Goal: Transaction & Acquisition: Purchase product/service

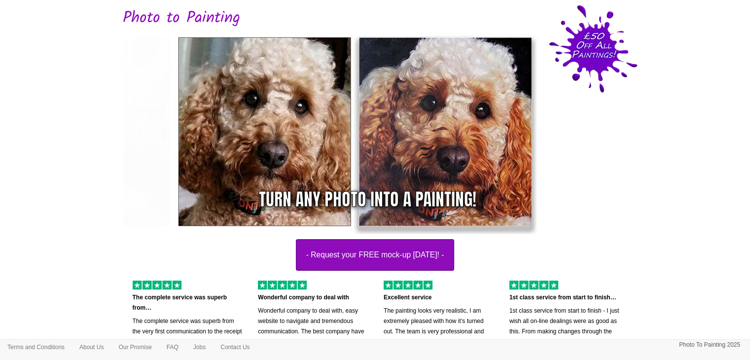
scroll to position [59, 0]
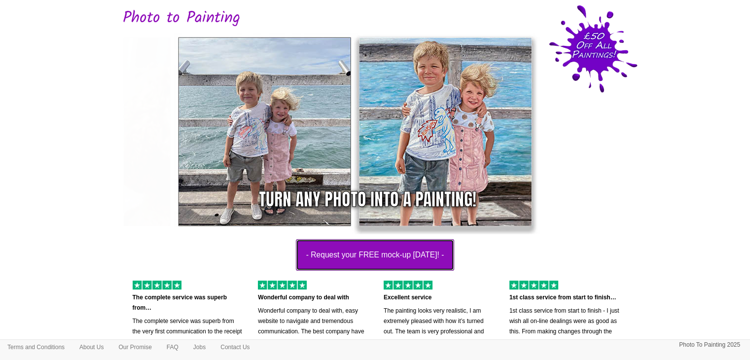
click at [328, 251] on button "- Request your FREE mock-up [DATE]! -" at bounding box center [375, 255] width 159 height 32
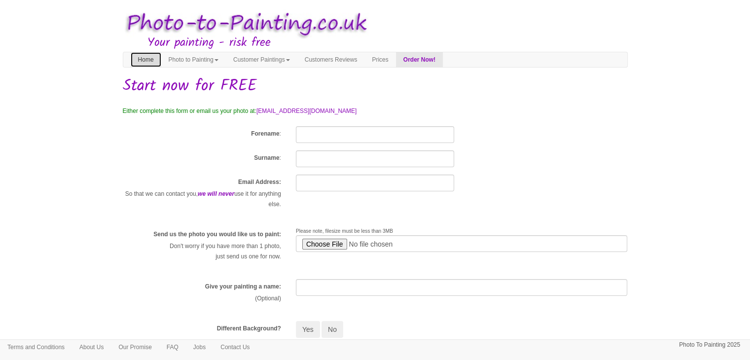
click at [150, 58] on link "Home" at bounding box center [146, 59] width 31 height 15
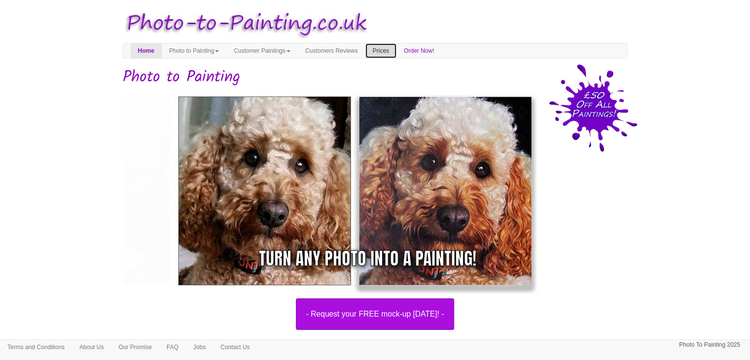
click at [397, 46] on link "Prices" at bounding box center [381, 50] width 31 height 15
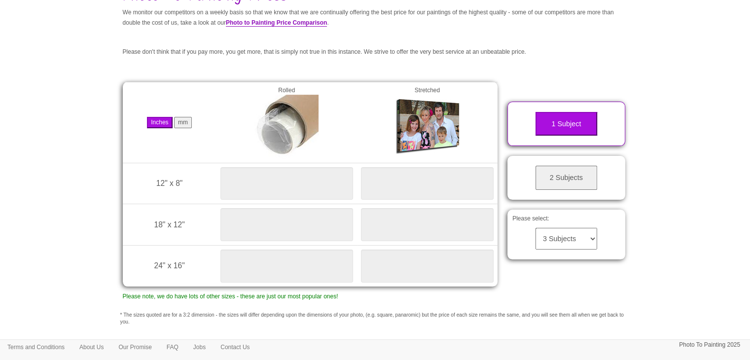
scroll to position [89, 0]
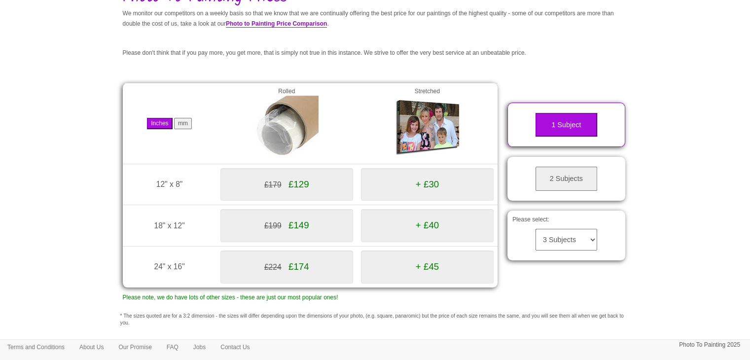
click at [435, 183] on span "+ £30" at bounding box center [427, 184] width 23 height 10
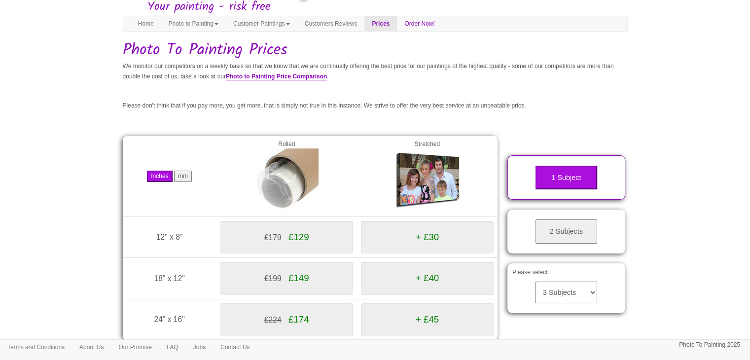
scroll to position [0, 0]
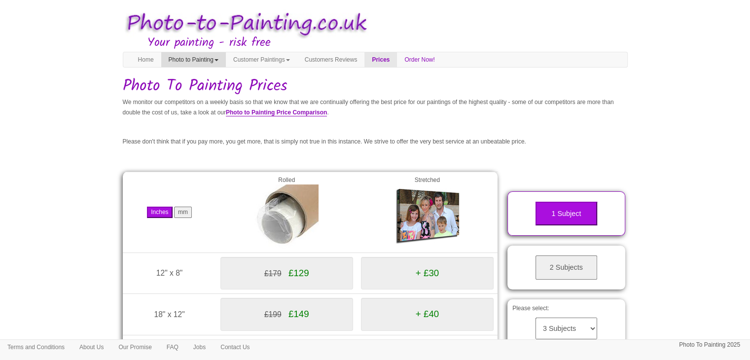
click at [209, 57] on link "Photo to Painting" at bounding box center [193, 59] width 65 height 15
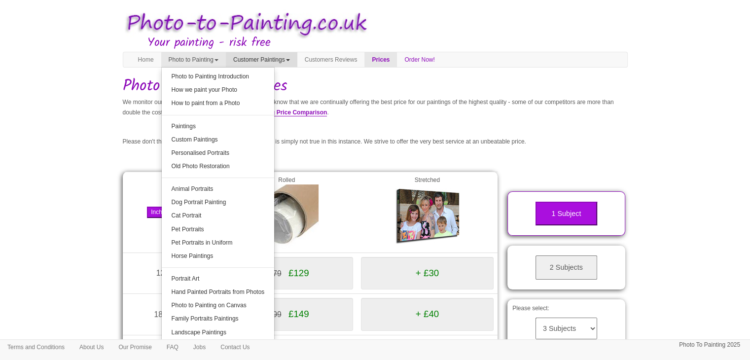
click at [285, 60] on link "Customer Paintings" at bounding box center [262, 59] width 72 height 15
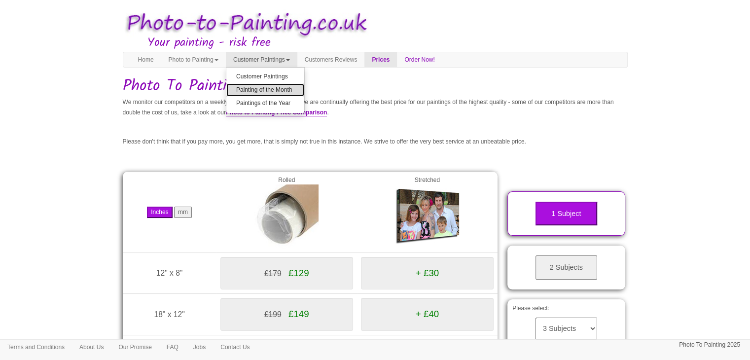
click at [271, 89] on link "Painting of the Month" at bounding box center [265, 89] width 78 height 13
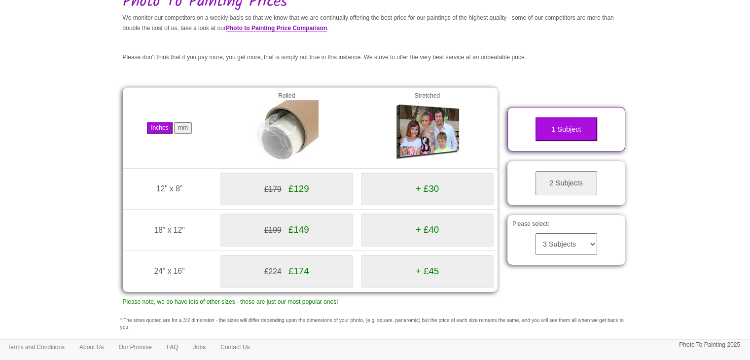
scroll to position [85, 0]
click at [418, 186] on span "+ £30" at bounding box center [427, 188] width 23 height 10
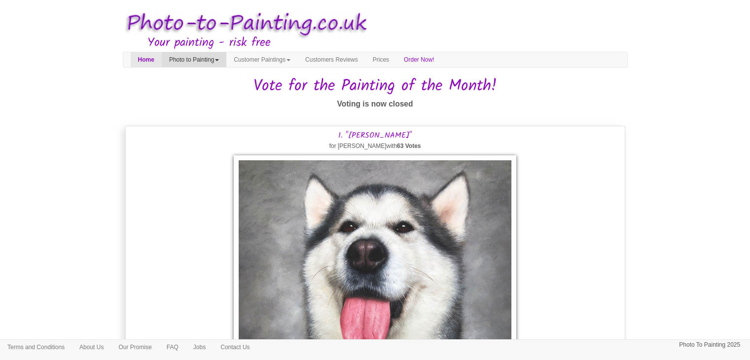
click at [202, 59] on link "Photo to Painting" at bounding box center [194, 59] width 65 height 15
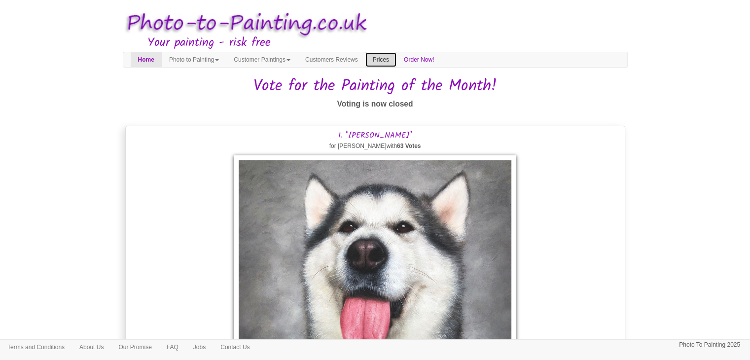
click at [397, 58] on link "Prices" at bounding box center [381, 59] width 31 height 15
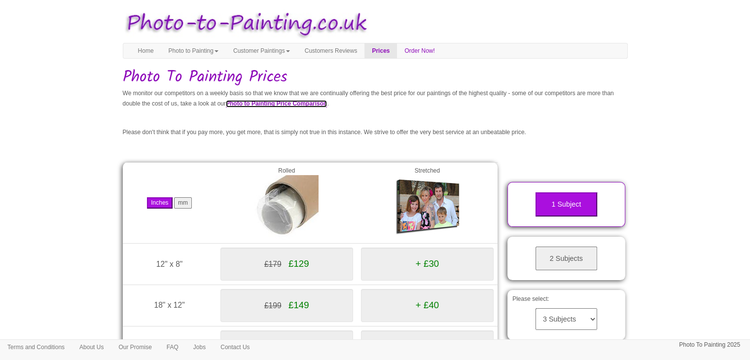
click at [327, 105] on link "Photo to Painting Price Comparison" at bounding box center [276, 103] width 101 height 7
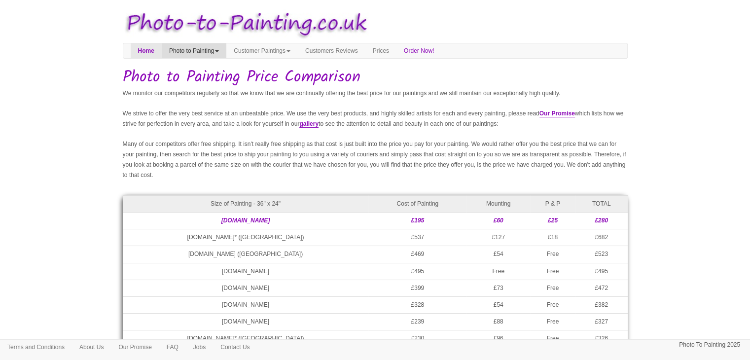
click at [184, 47] on link "Photo to Painting" at bounding box center [194, 50] width 65 height 15
